Goal: Transaction & Acquisition: Purchase product/service

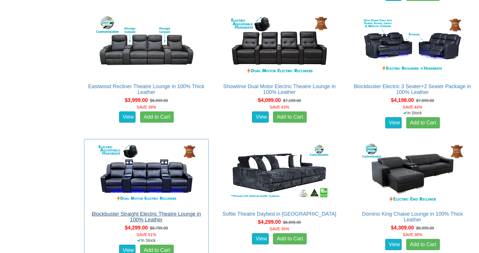
scroll to position [1553, 0]
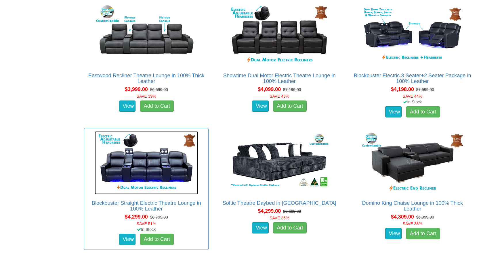
click at [146, 170] on img at bounding box center [147, 162] width 104 height 63
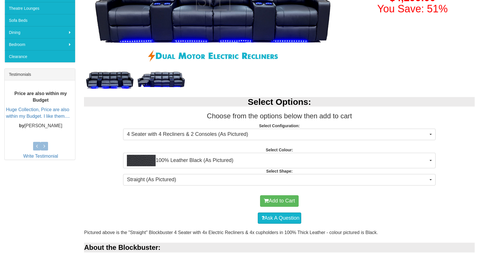
scroll to position [200, 0]
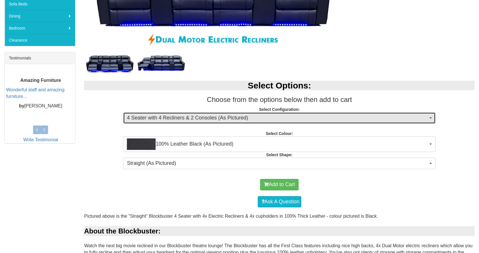
click at [263, 117] on span "4 Seater with 4 Recliners & 2 Consoles (As Pictured)" at bounding box center [277, 117] width 301 height 7
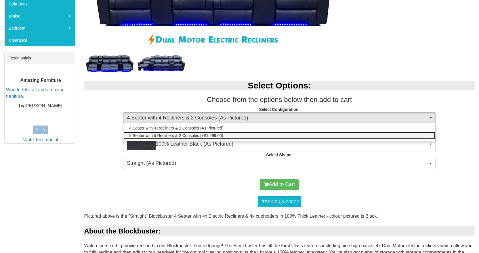
click at [227, 136] on link "5 Seater with 5 Recliners & 2 Consoles (+$1,299.00)" at bounding box center [279, 135] width 312 height 7
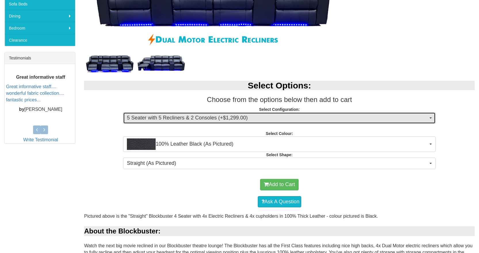
click at [224, 117] on span "5 Seater with 5 Recliners & 2 Consoles (+$1,299.00)" at bounding box center [277, 117] width 301 height 7
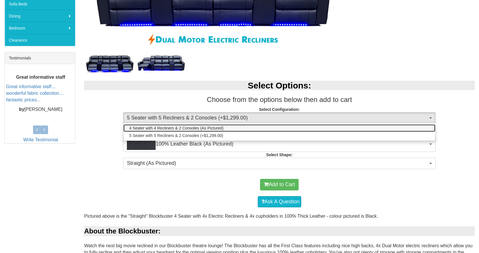
click at [215, 127] on span "4 Seater with 4 Recliners & 2 Consoles (As Pictured)" at bounding box center [176, 128] width 94 height 6
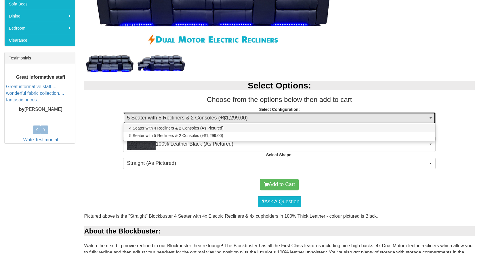
select select "1353"
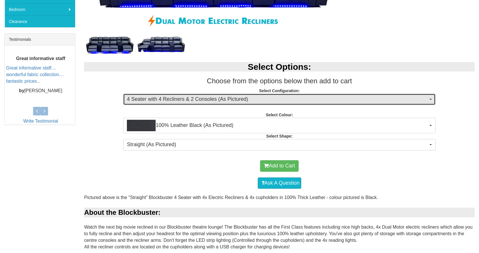
scroll to position [229, 0]
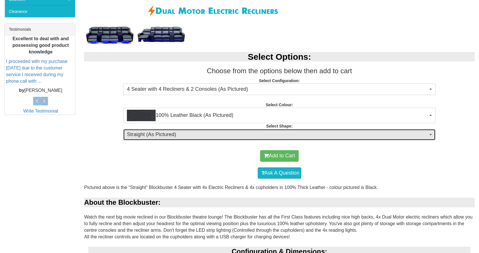
click at [197, 135] on span "Straight (As Pictured)" at bounding box center [277, 134] width 301 height 7
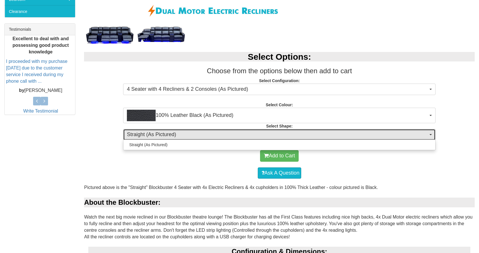
click at [197, 135] on span "Straight (As Pictured)" at bounding box center [277, 134] width 301 height 7
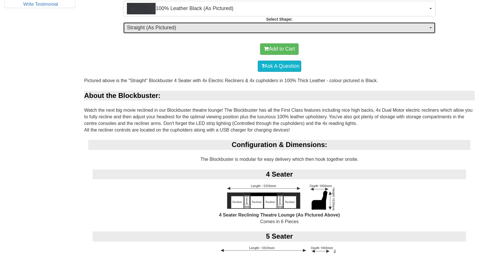
scroll to position [344, 0]
